Goal: Information Seeking & Learning: Learn about a topic

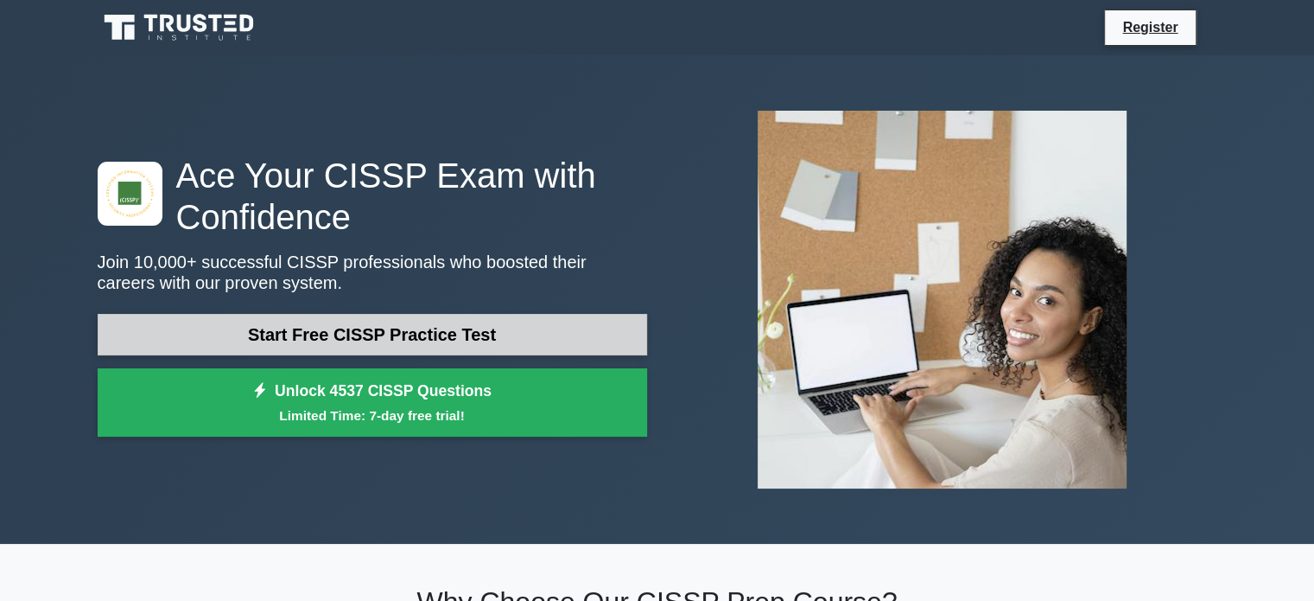
click at [401, 338] on link "Start Free CISSP Practice Test" at bounding box center [373, 334] width 550 height 41
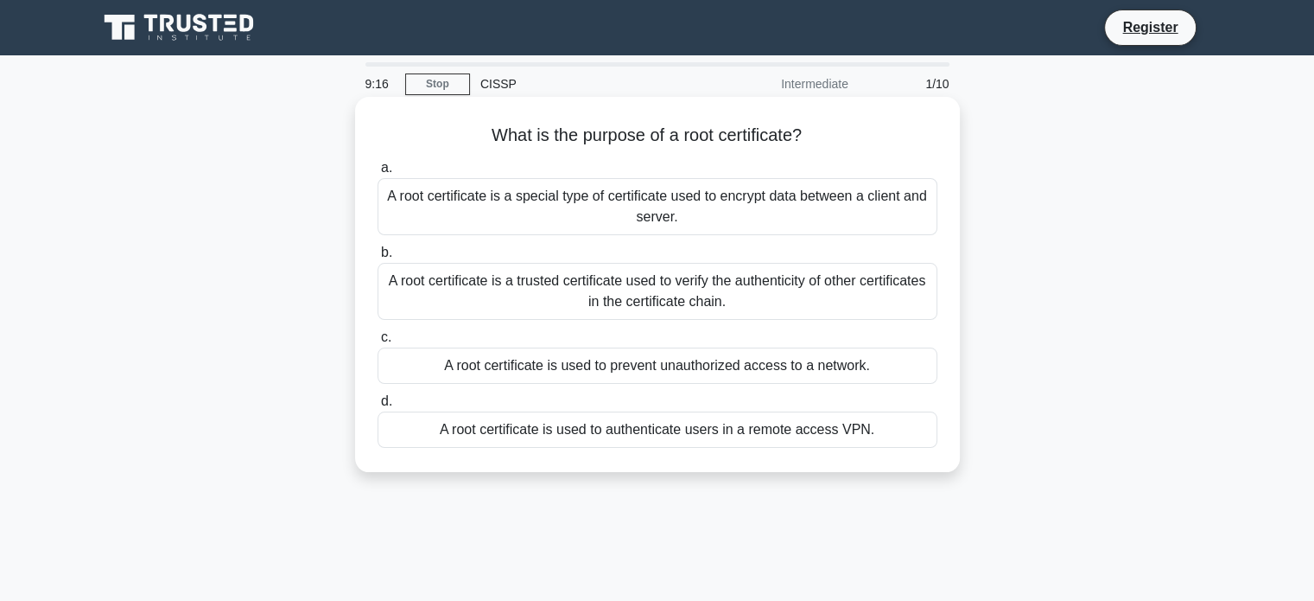
click at [702, 296] on div "A root certificate is a trusted certificate used to verify the authenticity of …" at bounding box center [658, 291] width 560 height 57
click at [378, 258] on input "b. A root certificate is a trusted certificate used to verify the authenticity …" at bounding box center [378, 252] width 0 height 11
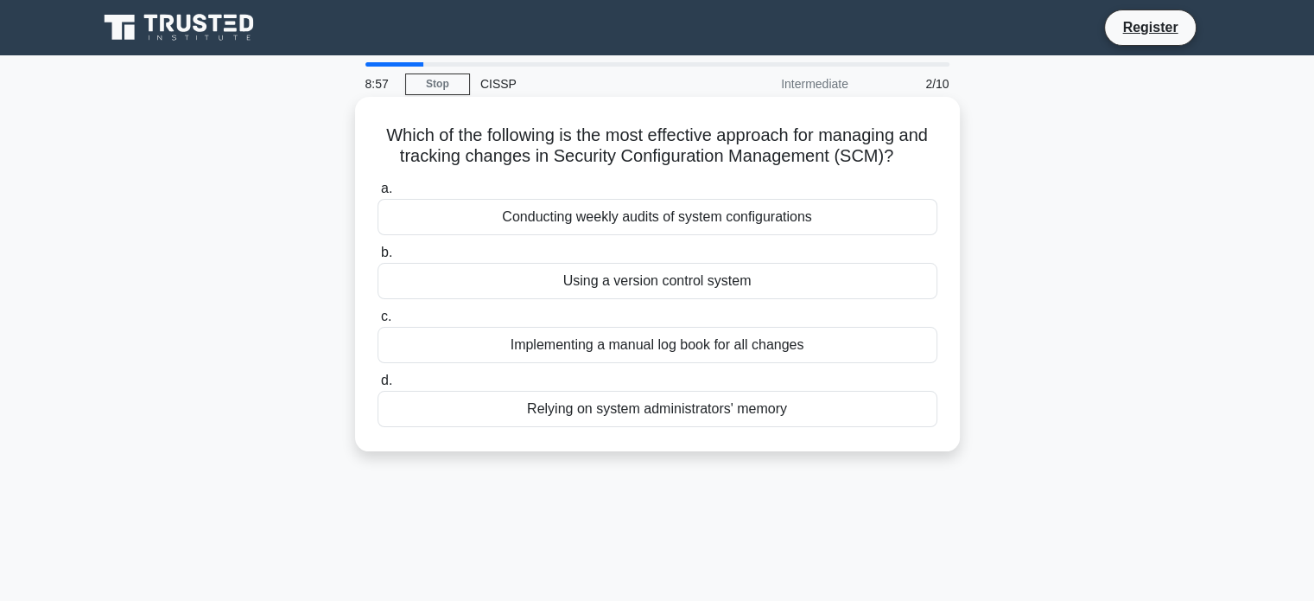
click at [729, 286] on div "Using a version control system" at bounding box center [658, 281] width 560 height 36
click at [378, 258] on input "b. Using a version control system" at bounding box center [378, 252] width 0 height 11
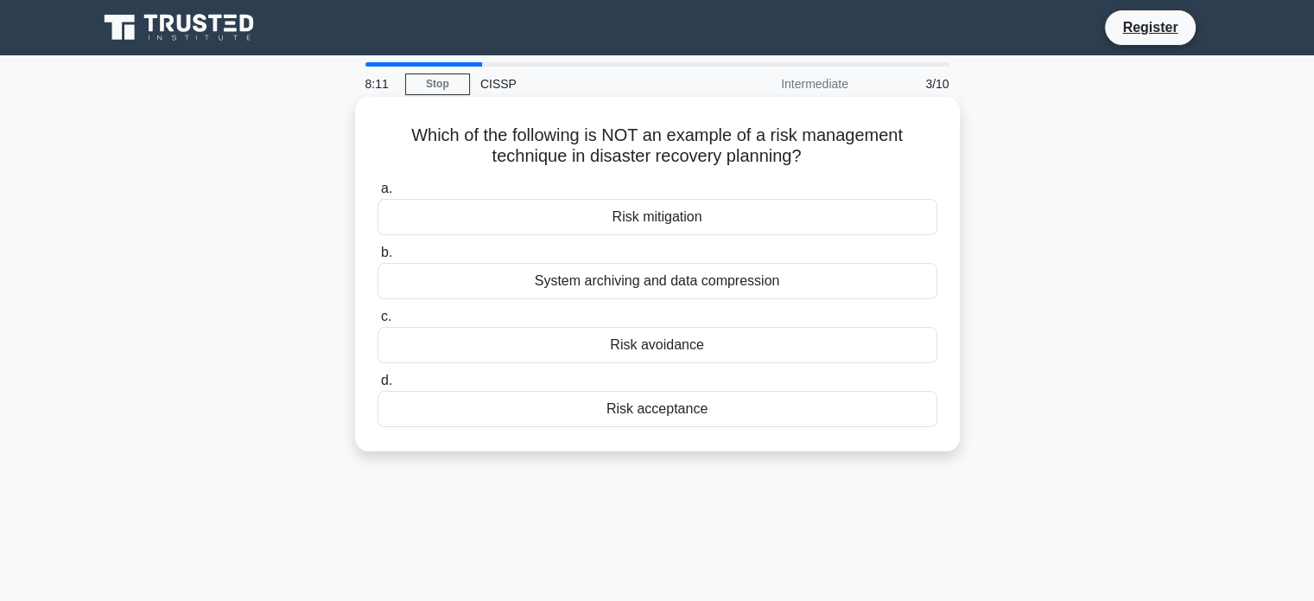
click at [665, 348] on div "Risk avoidance" at bounding box center [658, 345] width 560 height 36
click at [378, 322] on input "c. Risk avoidance" at bounding box center [378, 316] width 0 height 11
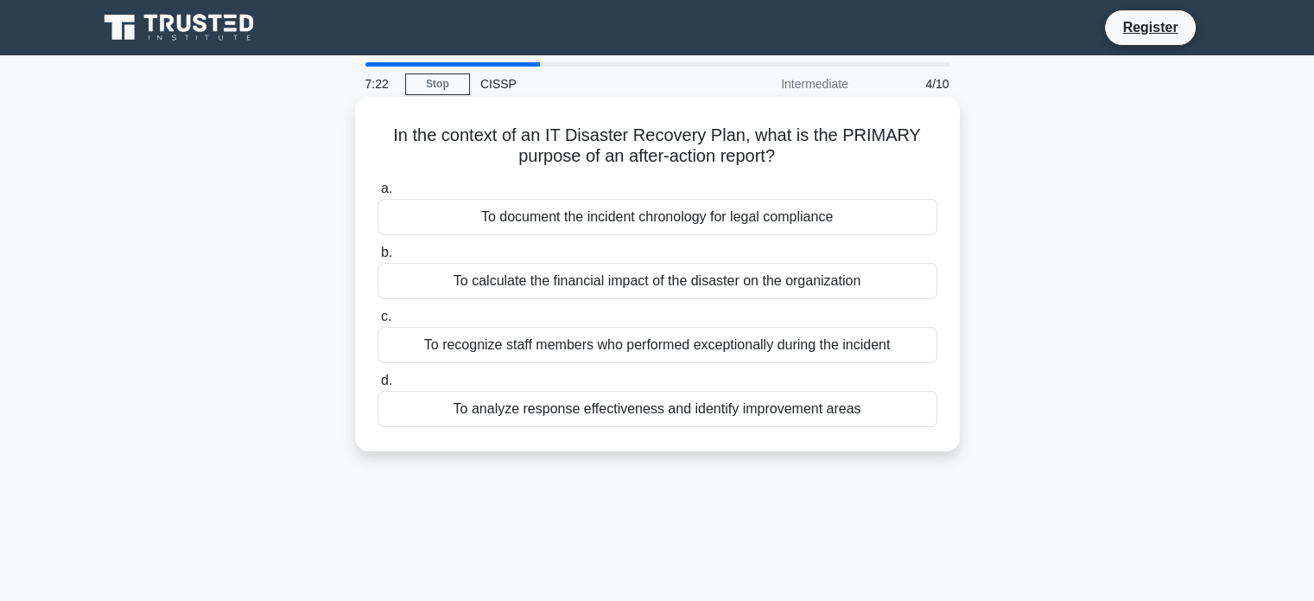
click at [677, 404] on div "To analyze response effectiveness and identify improvement areas" at bounding box center [658, 409] width 560 height 36
click at [378, 386] on input "d. To analyze response effectiveness and identify improvement areas" at bounding box center [378, 380] width 0 height 11
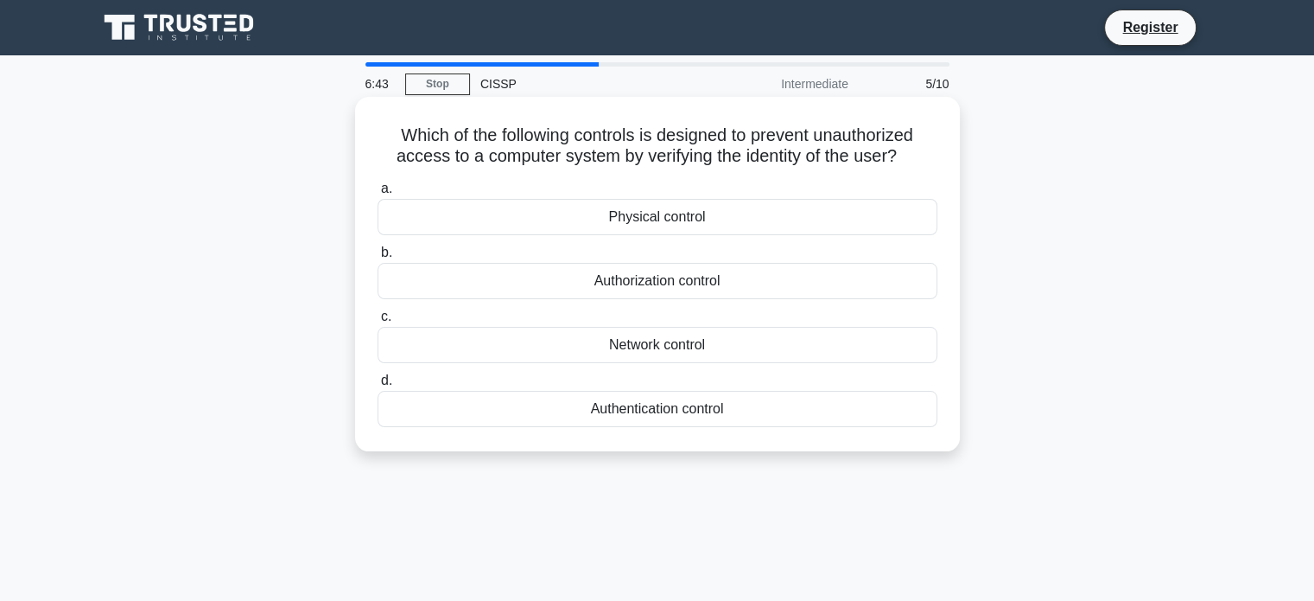
click at [658, 408] on div "Authentication control" at bounding box center [658, 409] width 560 height 36
click at [378, 386] on input "d. Authentication control" at bounding box center [378, 380] width 0 height 11
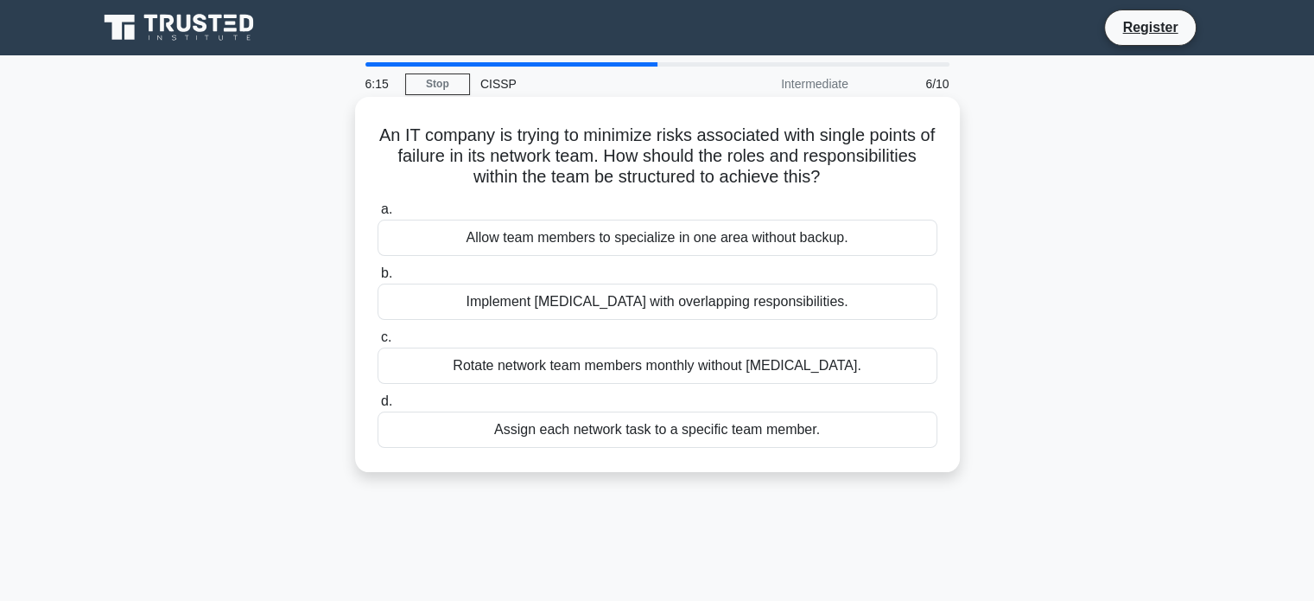
click at [698, 312] on div "Implement cross-training with overlapping responsibilities." at bounding box center [658, 301] width 560 height 36
click at [378, 279] on input "b. Implement cross-training with overlapping responsibilities." at bounding box center [378, 273] width 0 height 11
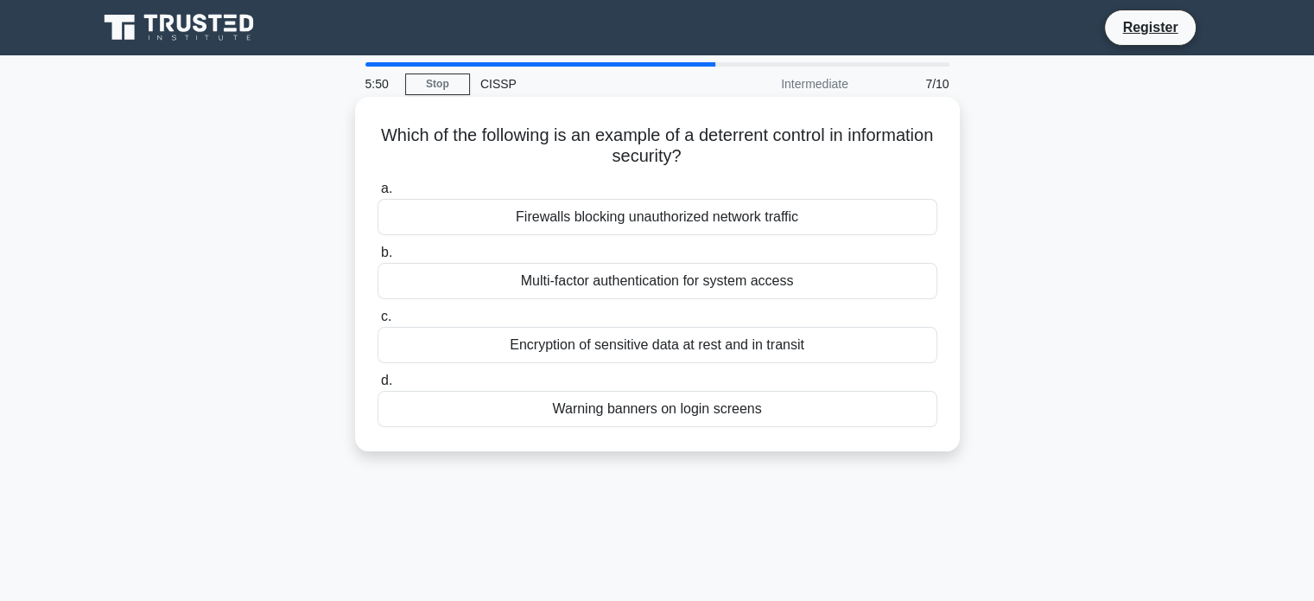
click at [652, 415] on div "Warning banners on login screens" at bounding box center [658, 409] width 560 height 36
click at [378, 386] on input "d. Warning banners on login screens" at bounding box center [378, 380] width 0 height 11
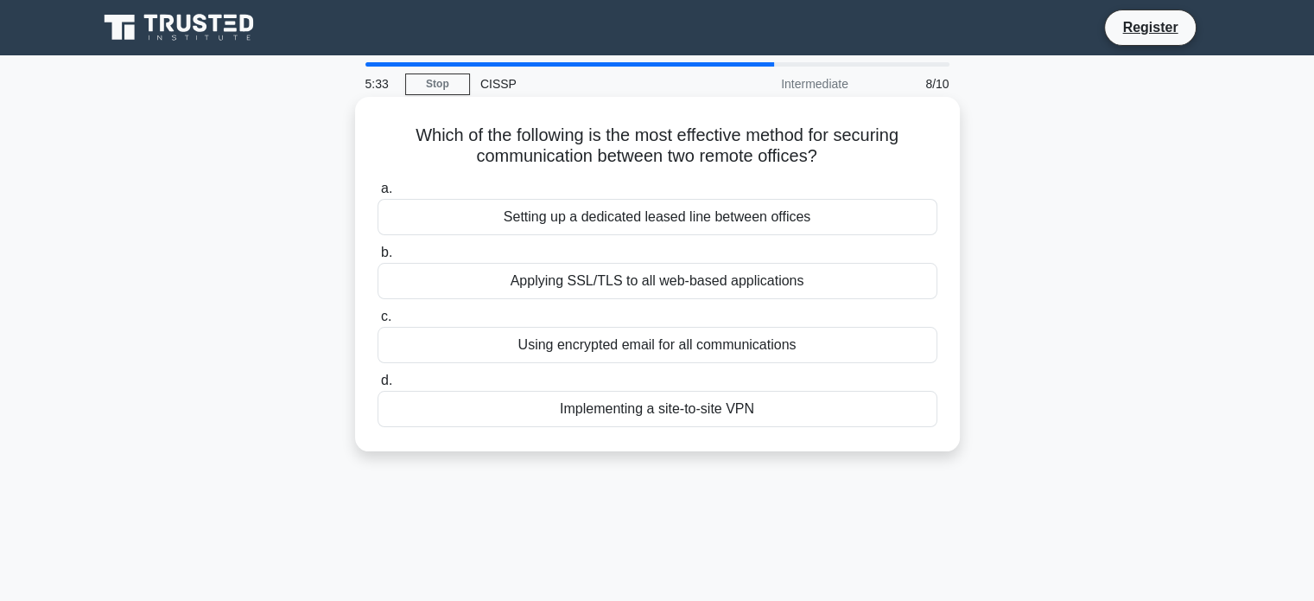
click at [627, 410] on div "Implementing a site-to-site VPN" at bounding box center [658, 409] width 560 height 36
click at [378, 386] on input "d. Implementing a site-to-site VPN" at bounding box center [378, 380] width 0 height 11
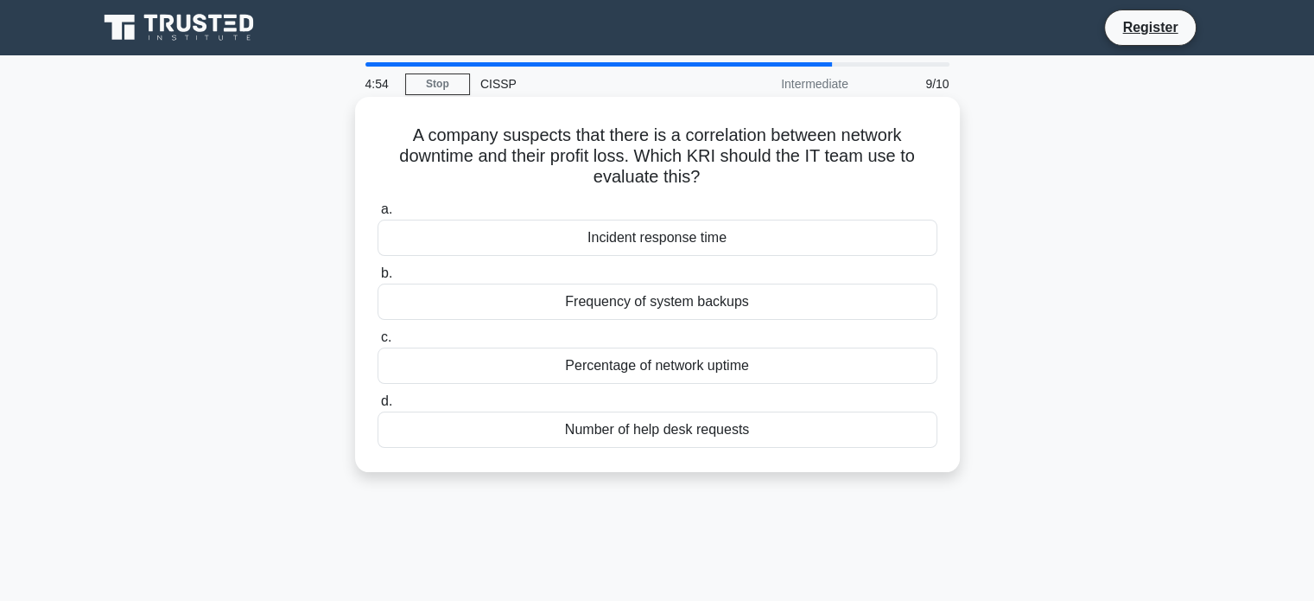
click at [728, 365] on div "Percentage of network uptime" at bounding box center [658, 365] width 560 height 36
click at [378, 343] on input "c. Percentage of network uptime" at bounding box center [378, 337] width 0 height 11
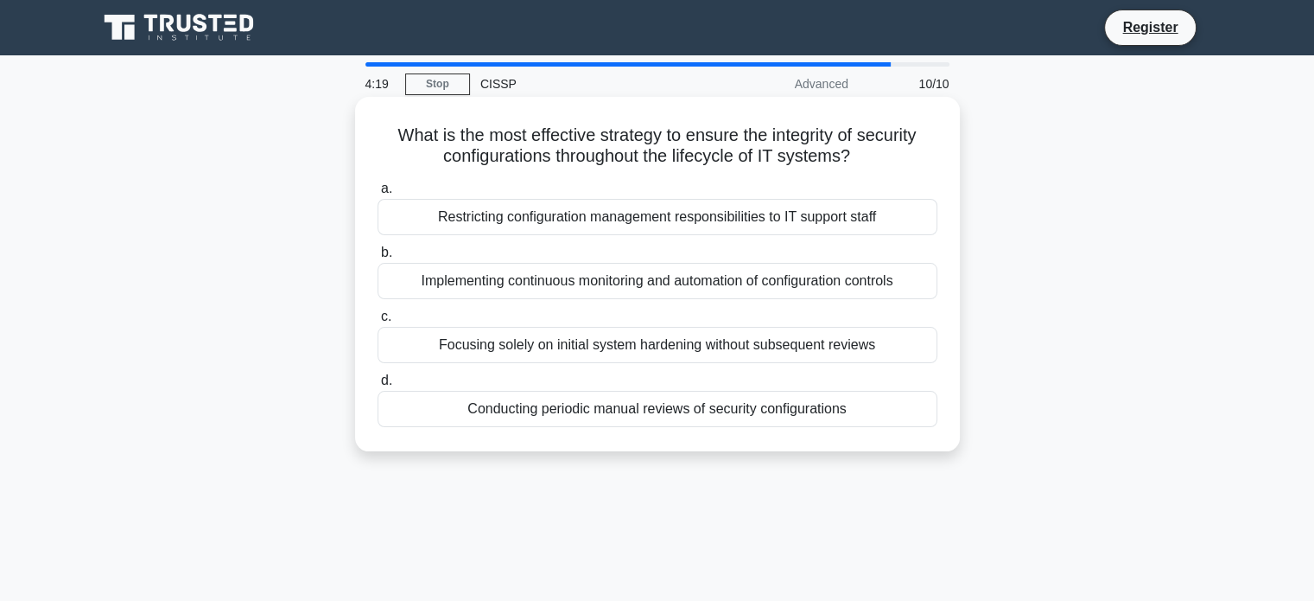
click at [753, 283] on div "Implementing continuous monitoring and automation of configuration controls" at bounding box center [658, 281] width 560 height 36
click at [378, 258] on input "b. Implementing continuous monitoring and automation of configuration controls" at bounding box center [378, 252] width 0 height 11
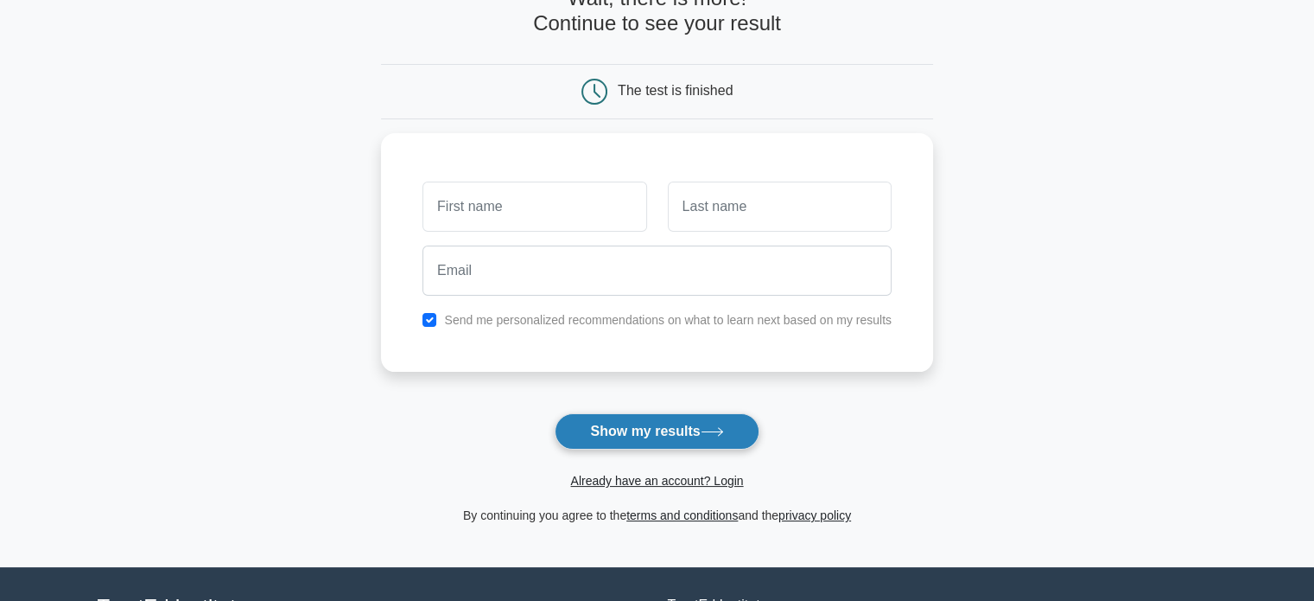
scroll to position [86, 0]
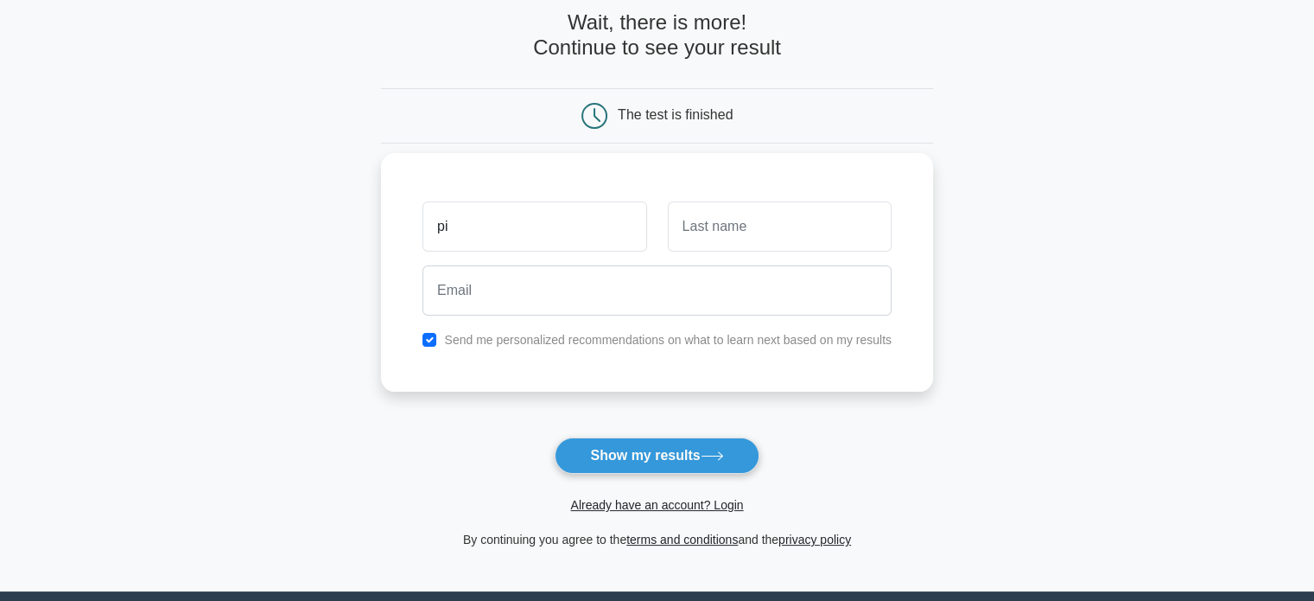
type input "Piyanai"
click at [740, 238] on input "text" at bounding box center [780, 226] width 224 height 50
type input "Chakitdee"
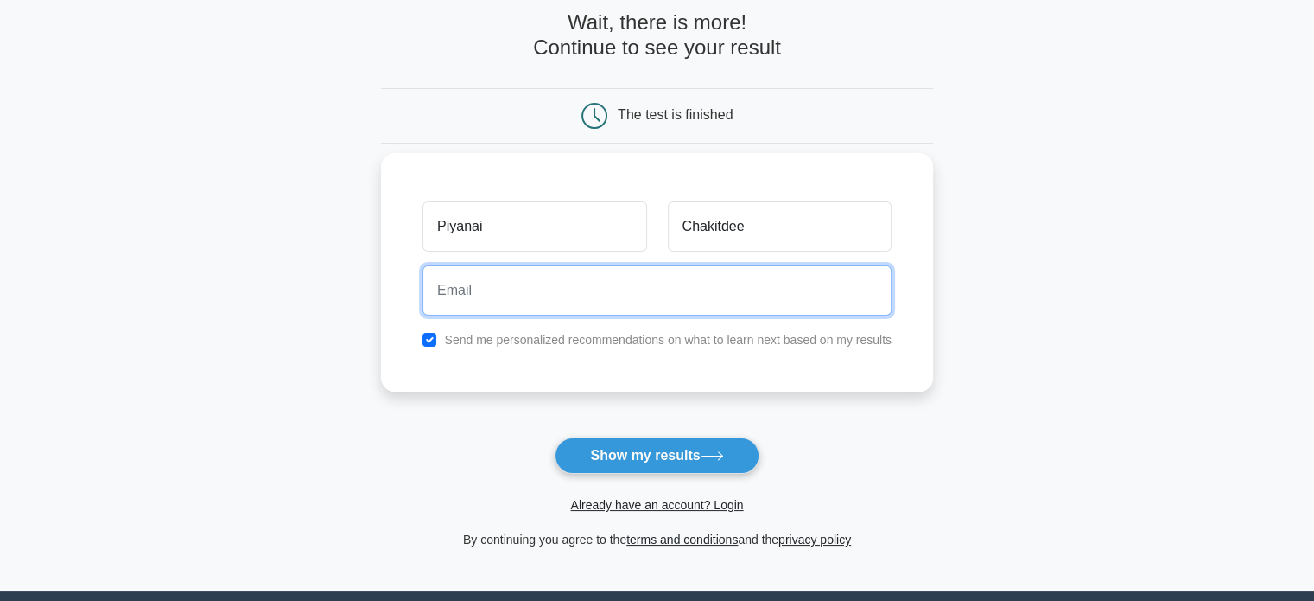
click at [707, 306] on input "email" at bounding box center [657, 290] width 469 height 50
type input "piyanai.ch@tnds.com"
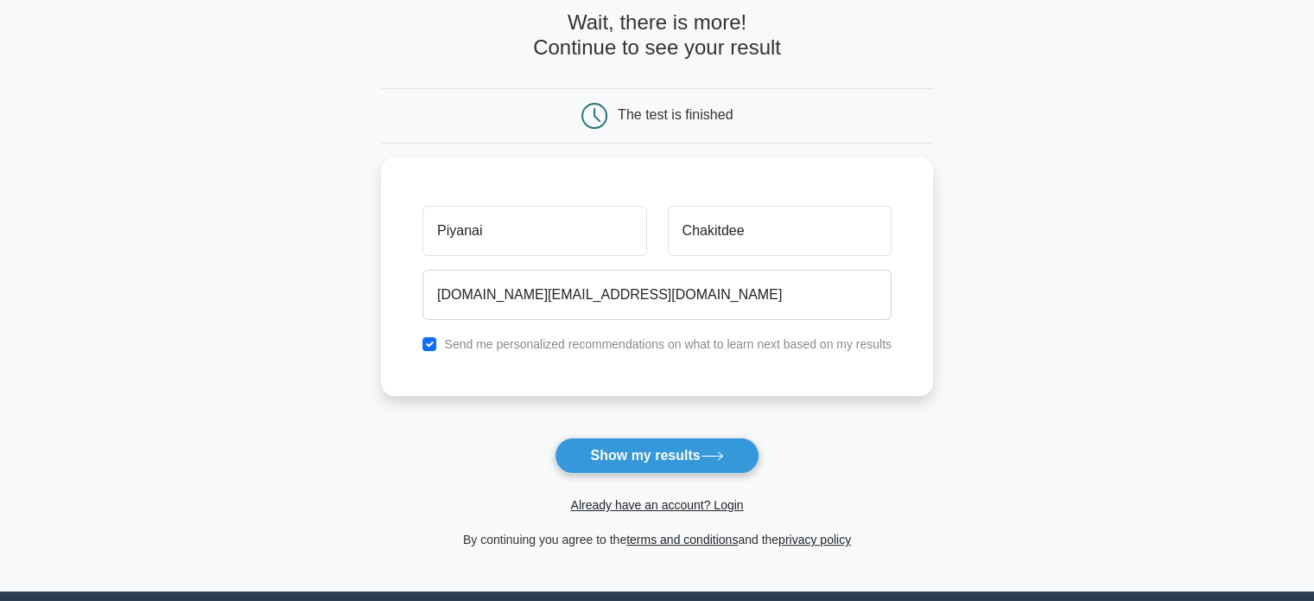
click at [636, 461] on button "Show my results" at bounding box center [657, 455] width 204 height 36
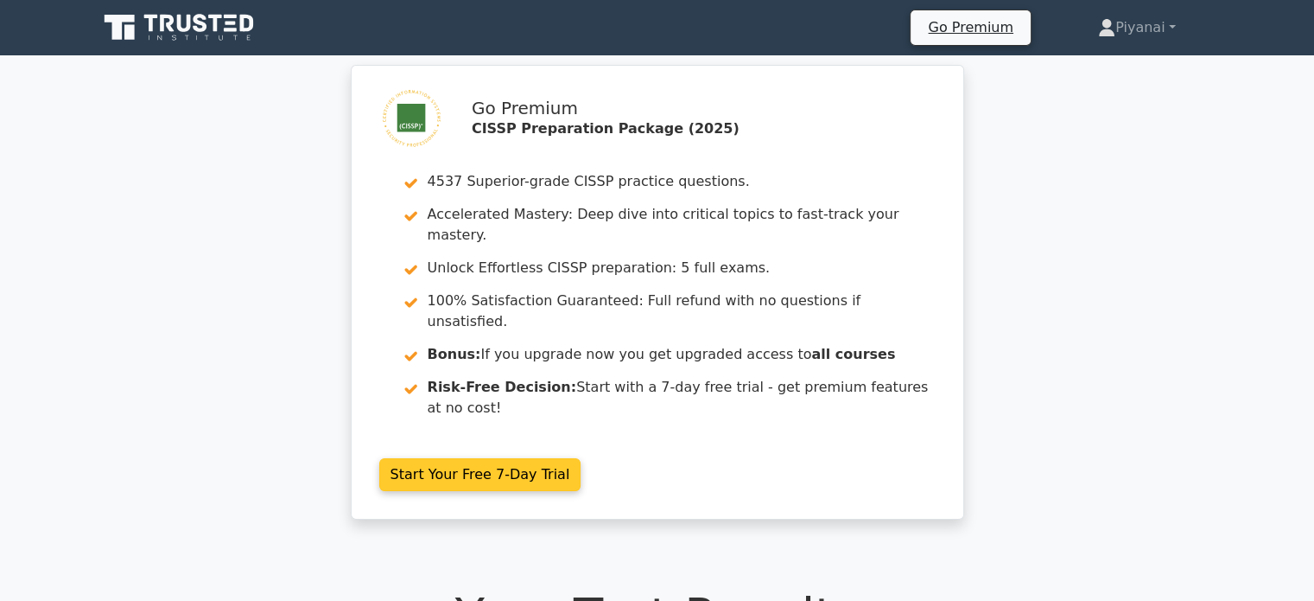
click at [505, 458] on link "Start Your Free 7-Day Trial" at bounding box center [480, 474] width 202 height 33
